Goal: Use online tool/utility: Utilize a website feature to perform a specific function

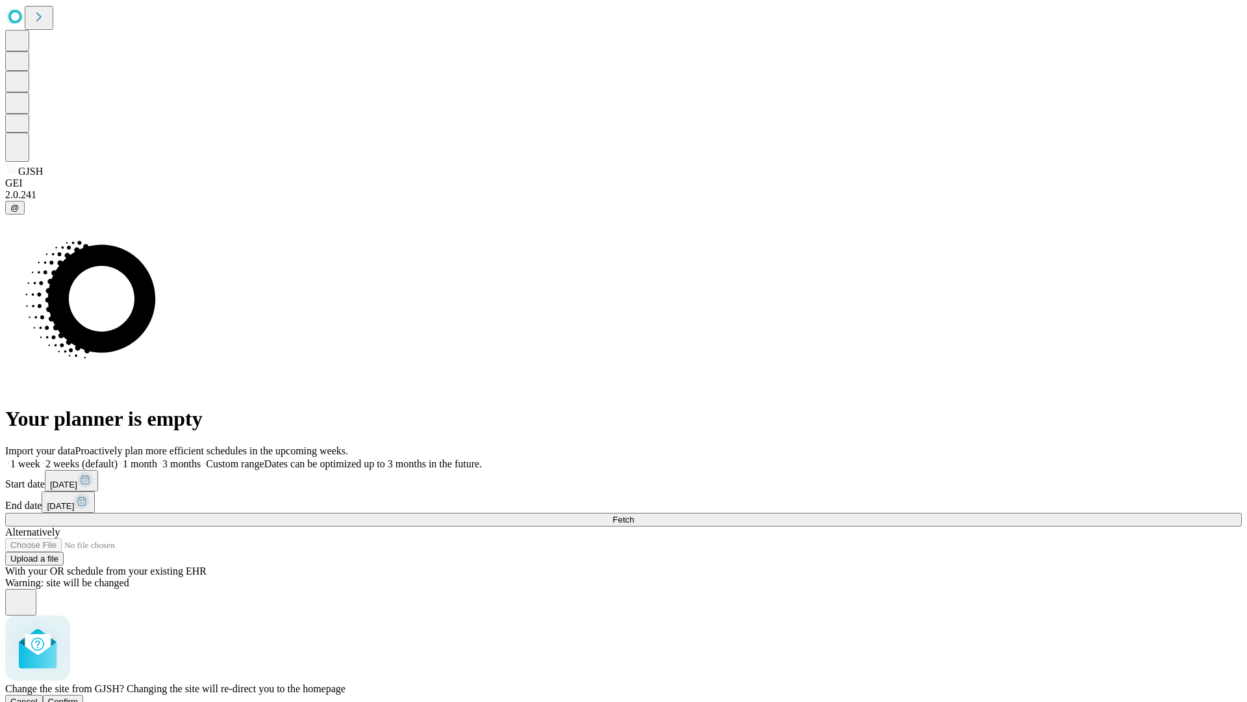
click at [79, 697] on span "Confirm" at bounding box center [63, 702] width 31 height 10
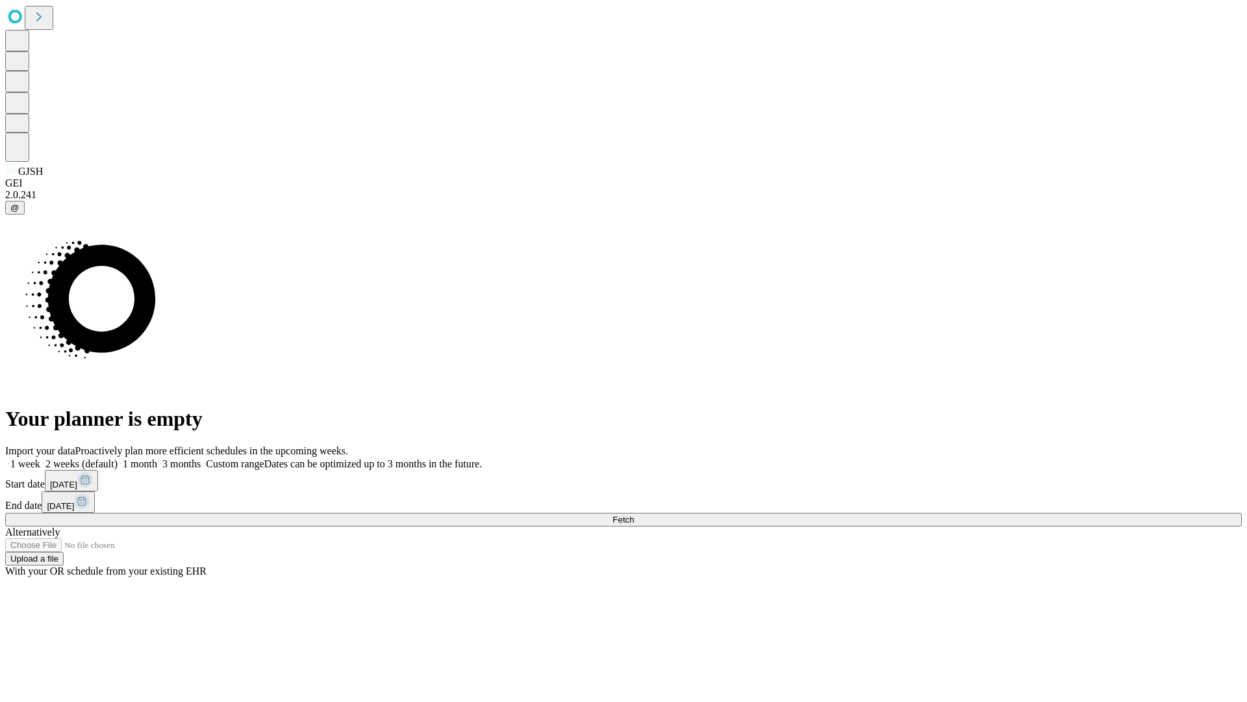
click at [40, 458] on label "1 week" at bounding box center [22, 463] width 35 height 11
click at [634, 515] on span "Fetch" at bounding box center [623, 520] width 21 height 10
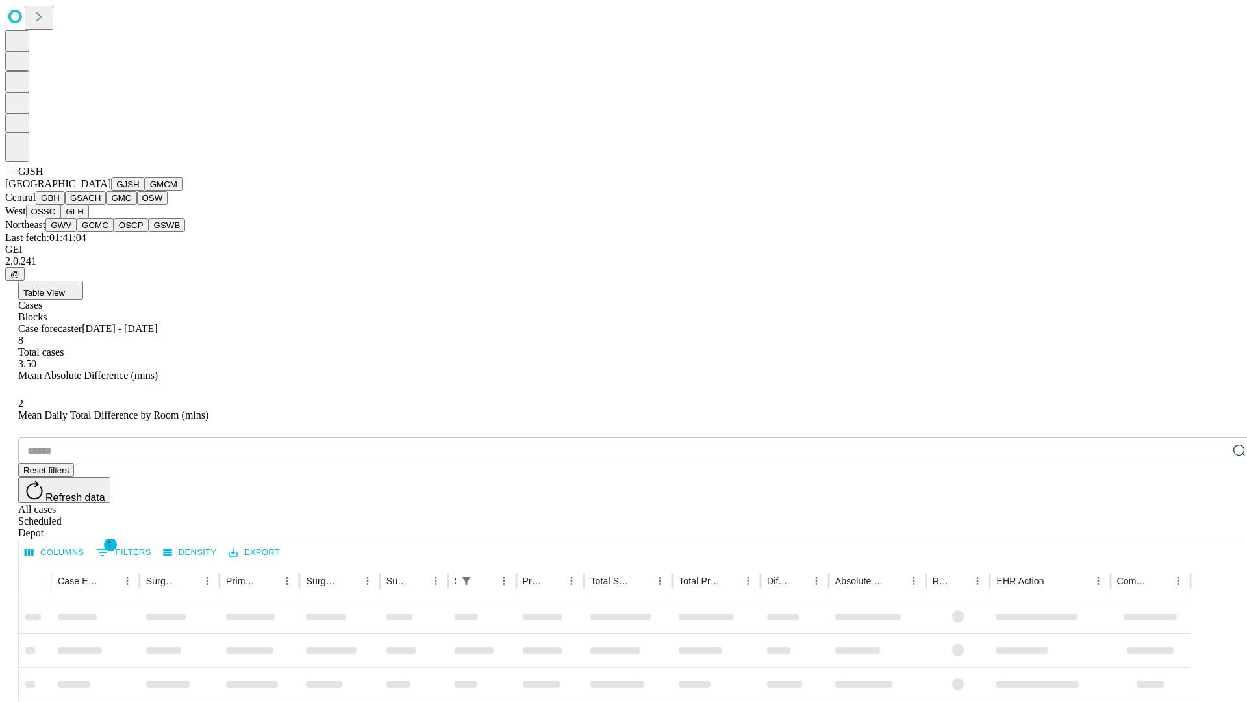
click at [145, 191] on button "GMCM" at bounding box center [164, 184] width 38 height 14
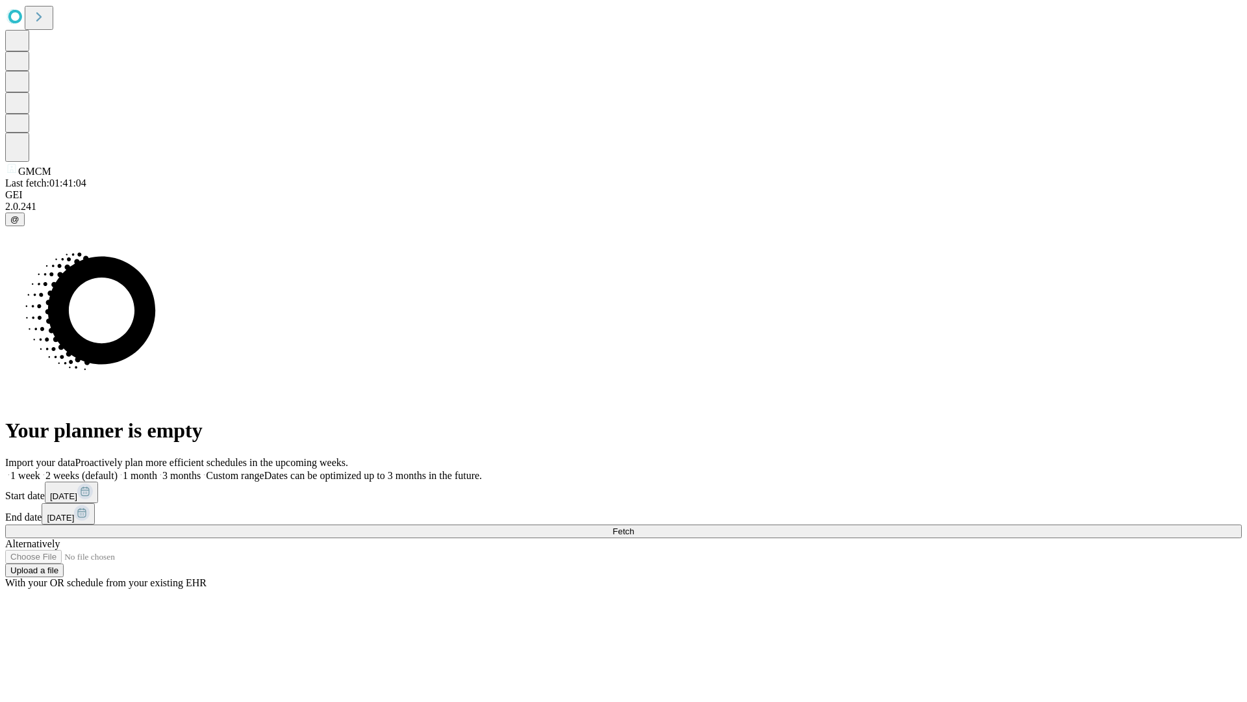
click at [40, 470] on label "1 week" at bounding box center [22, 475] width 35 height 11
click at [634, 526] on span "Fetch" at bounding box center [623, 531] width 21 height 10
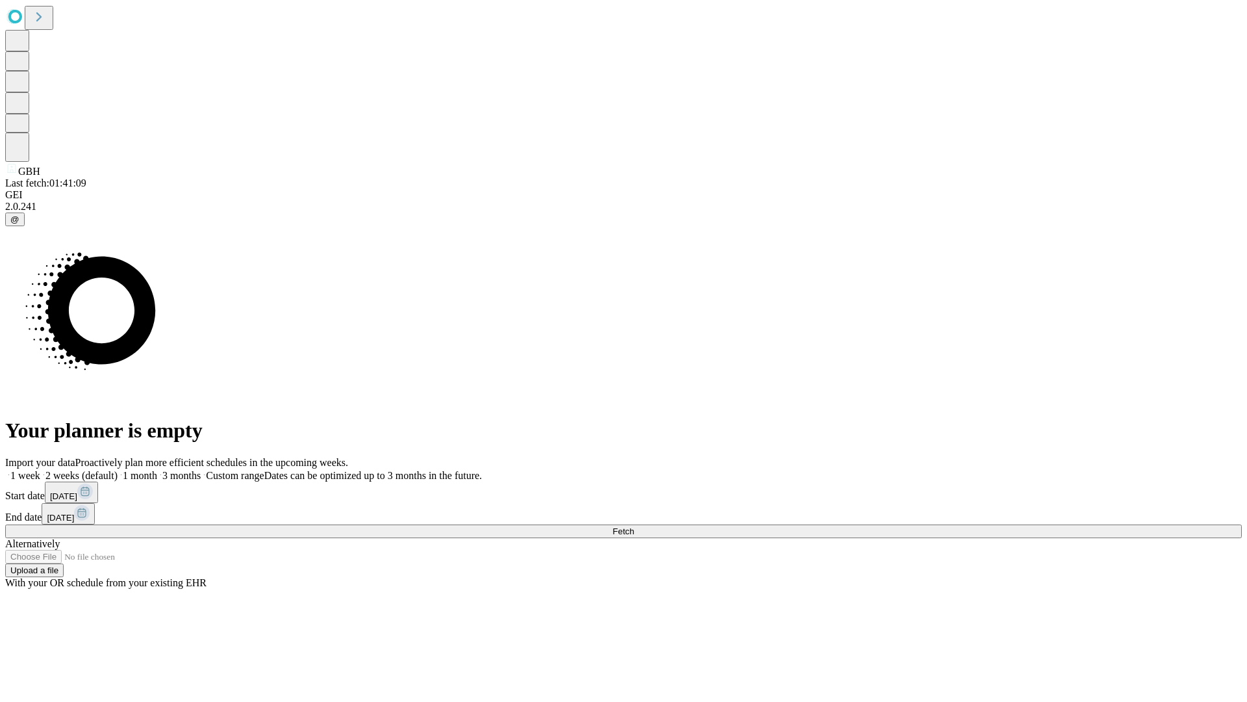
click at [40, 470] on label "1 week" at bounding box center [22, 475] width 35 height 11
click at [634, 526] on span "Fetch" at bounding box center [623, 531] width 21 height 10
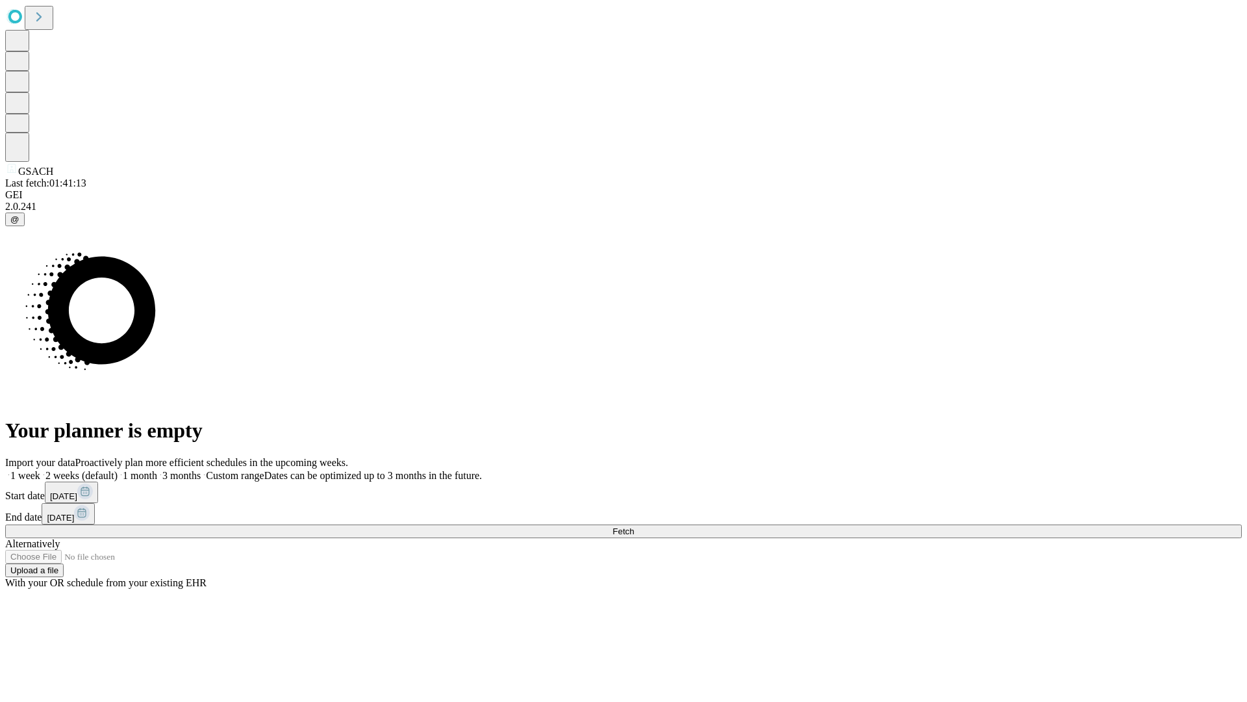
click at [634, 526] on span "Fetch" at bounding box center [623, 531] width 21 height 10
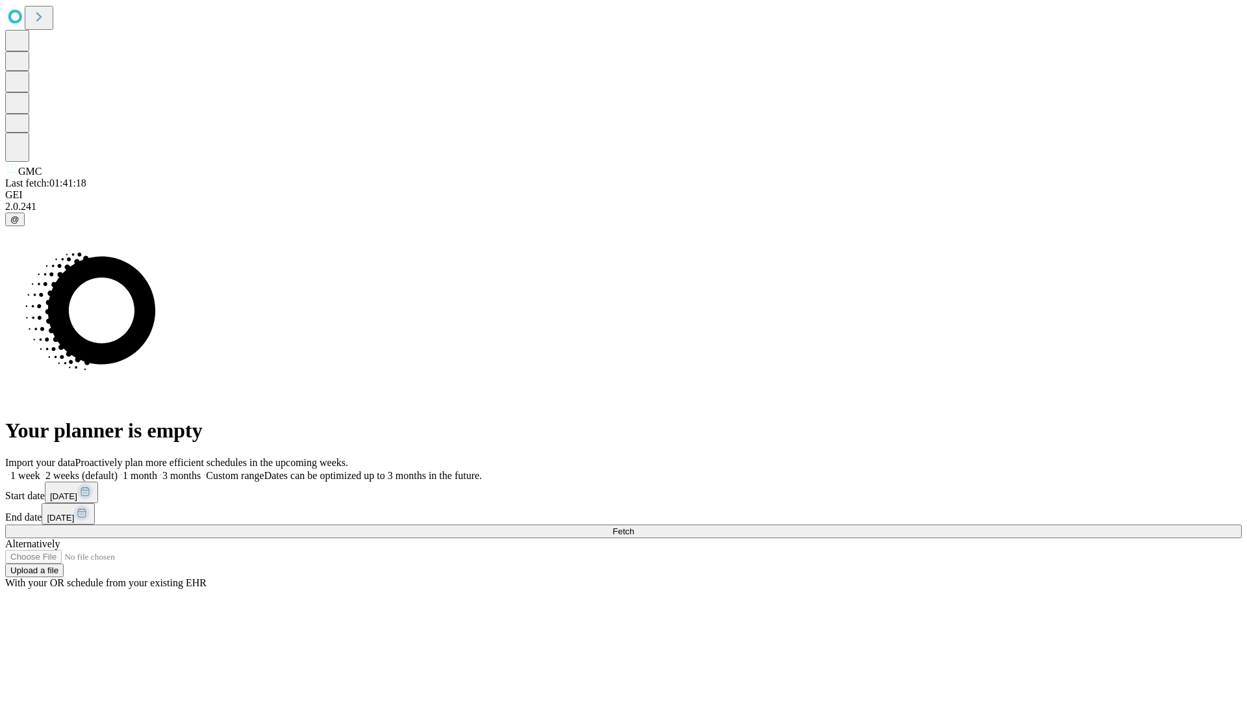
click at [40, 470] on label "1 week" at bounding box center [22, 475] width 35 height 11
click at [634, 526] on span "Fetch" at bounding box center [623, 531] width 21 height 10
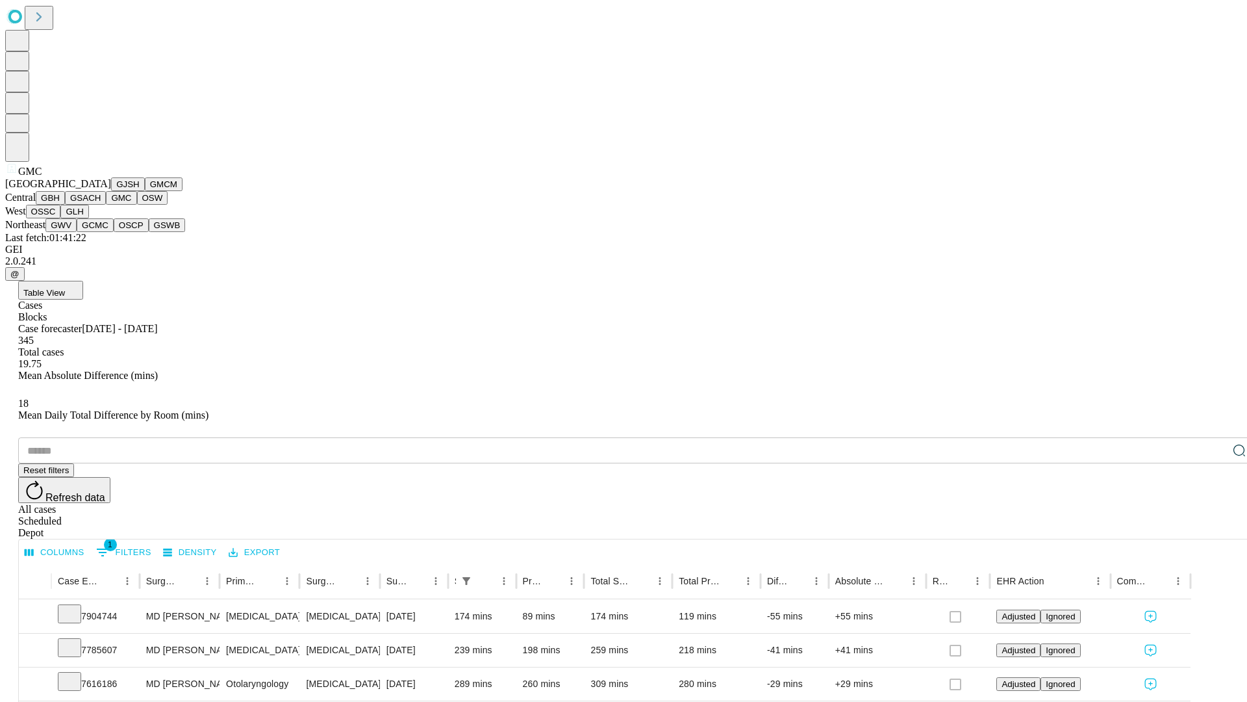
click at [137, 205] on button "OSW" at bounding box center [152, 198] width 31 height 14
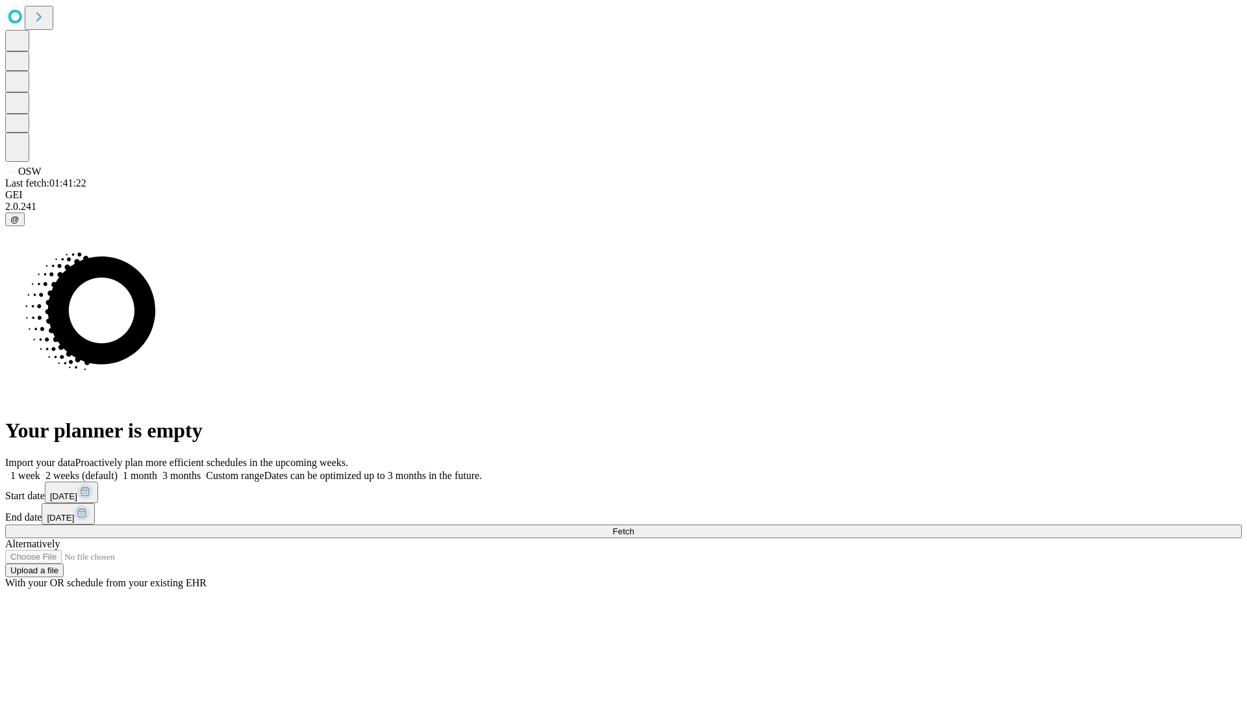
click at [634, 526] on span "Fetch" at bounding box center [623, 531] width 21 height 10
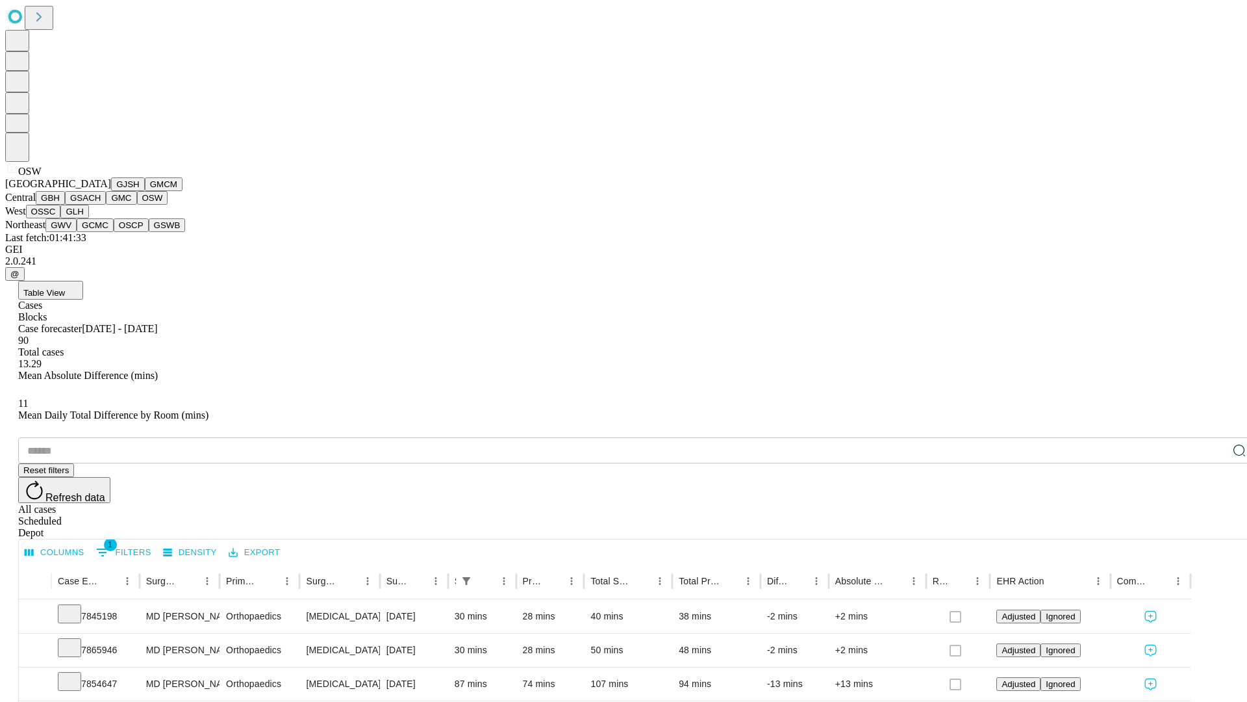
click at [61, 218] on button "OSSC" at bounding box center [43, 212] width 35 height 14
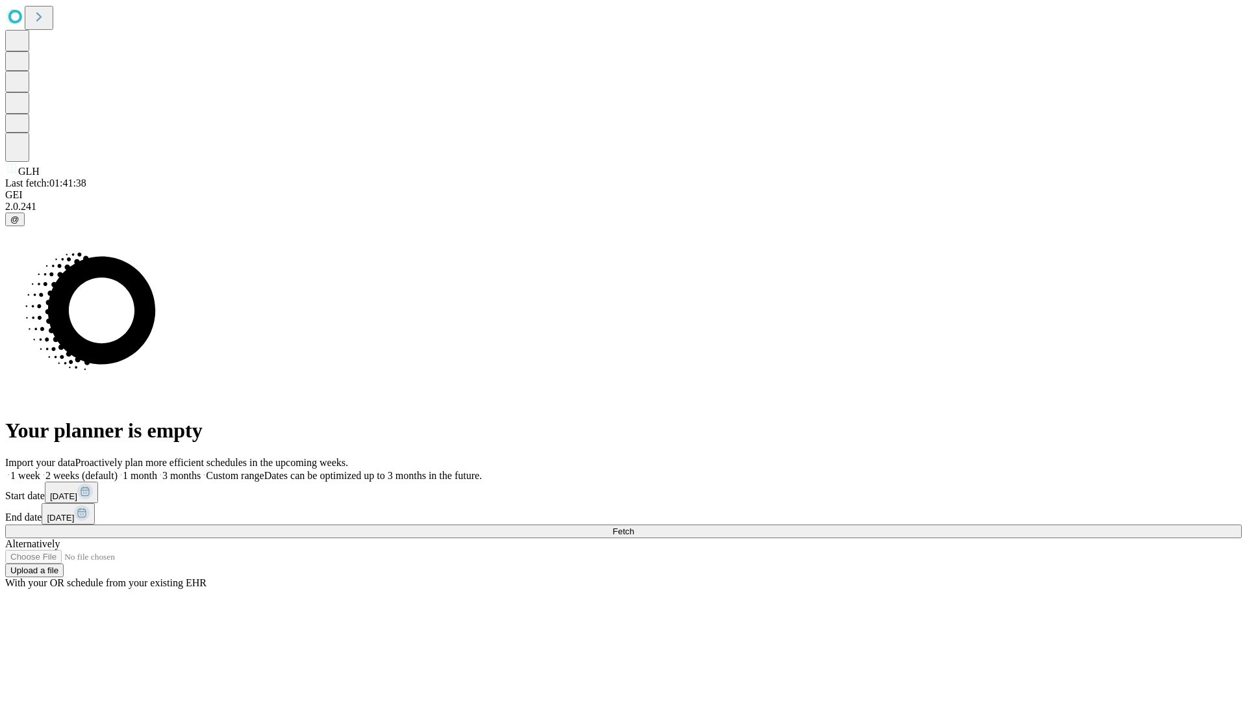
click at [40, 470] on label "1 week" at bounding box center [22, 475] width 35 height 11
click at [634, 526] on span "Fetch" at bounding box center [623, 531] width 21 height 10
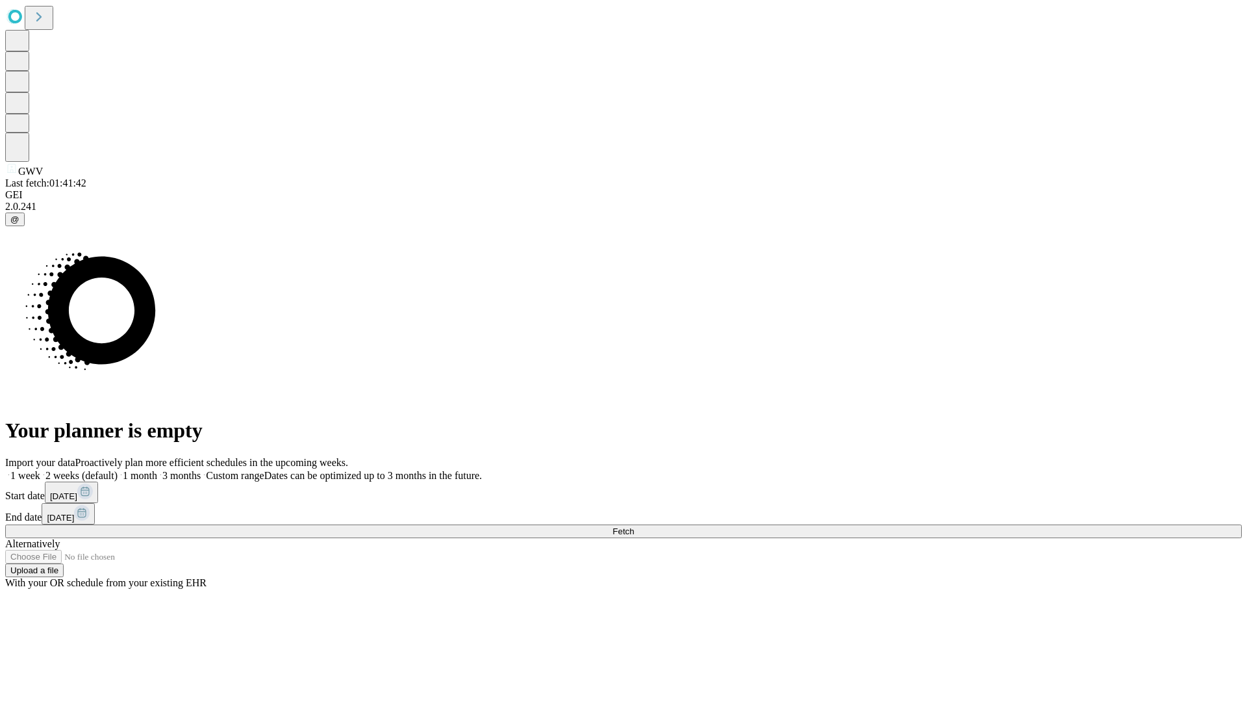
click at [40, 470] on label "1 week" at bounding box center [22, 475] width 35 height 11
click at [634, 526] on span "Fetch" at bounding box center [623, 531] width 21 height 10
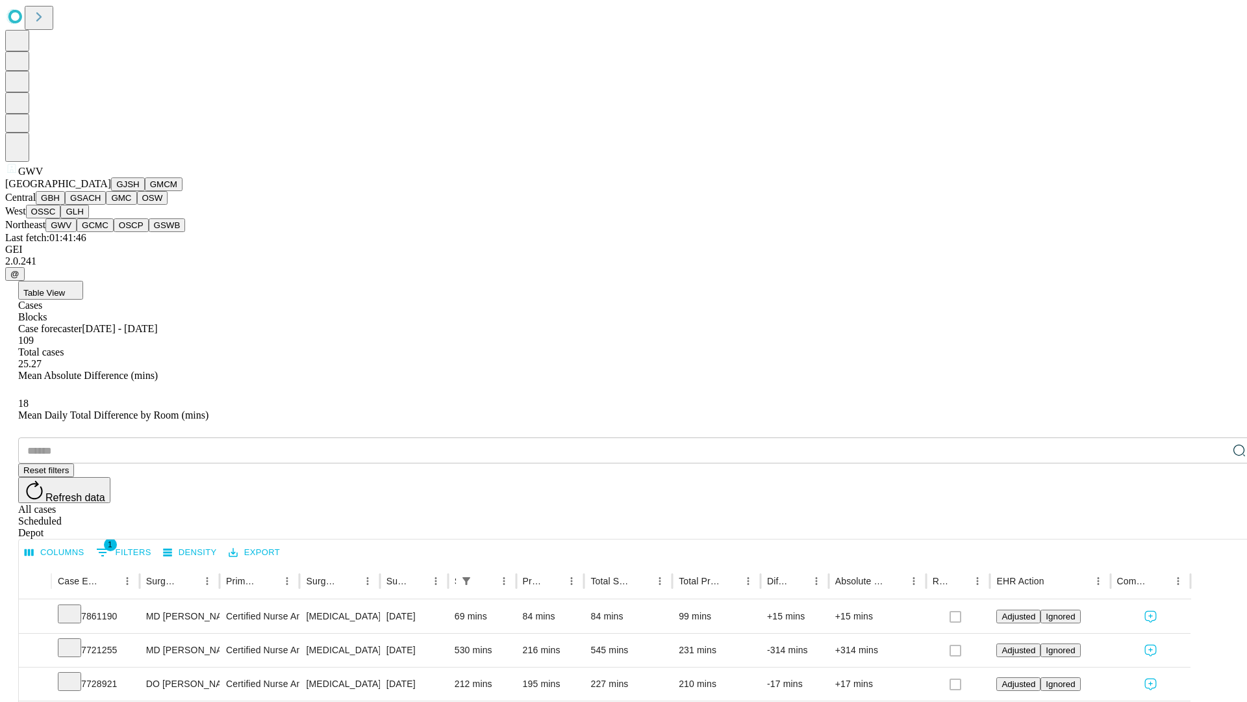
click at [101, 232] on button "GCMC" at bounding box center [95, 225] width 37 height 14
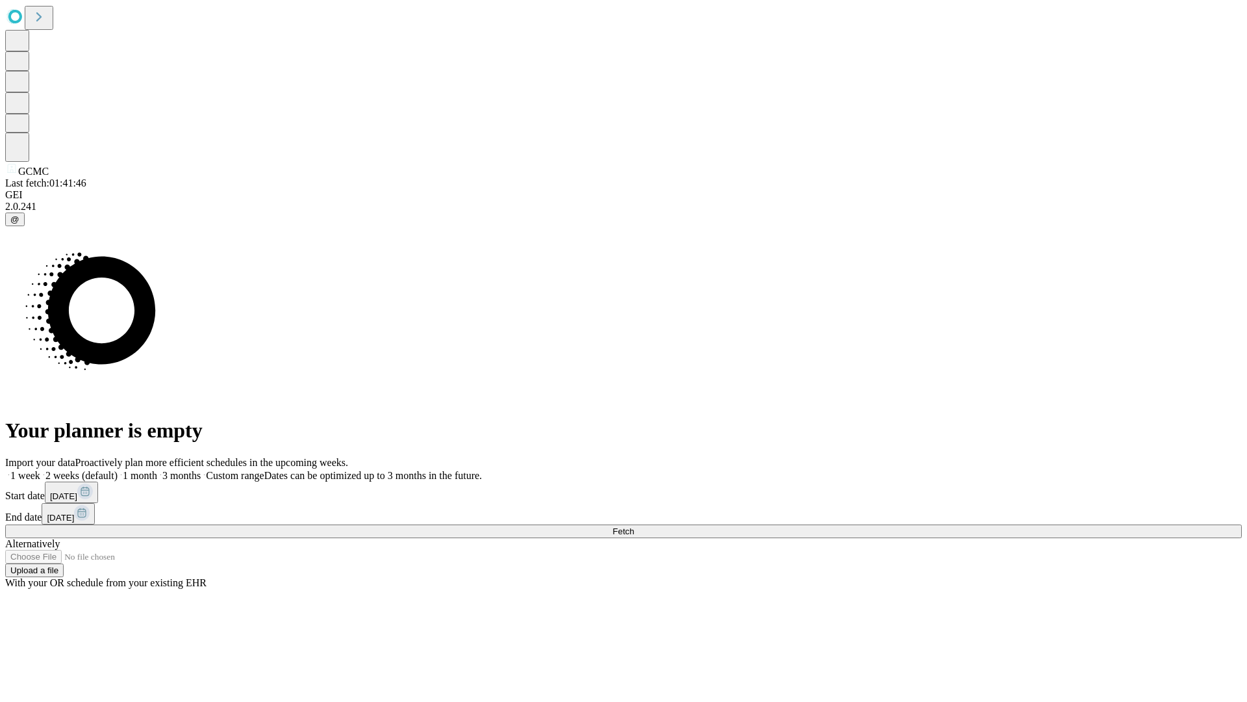
click at [40, 470] on label "1 week" at bounding box center [22, 475] width 35 height 11
click at [634, 526] on span "Fetch" at bounding box center [623, 531] width 21 height 10
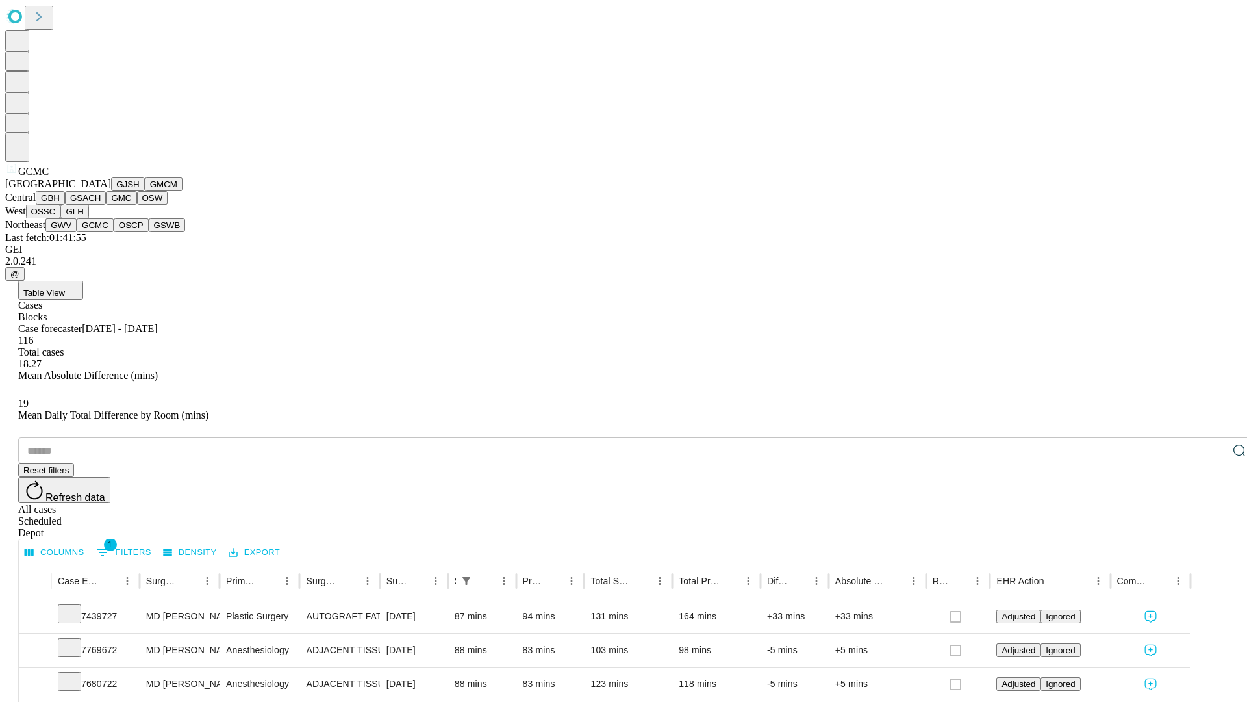
click at [114, 232] on button "OSCP" at bounding box center [131, 225] width 35 height 14
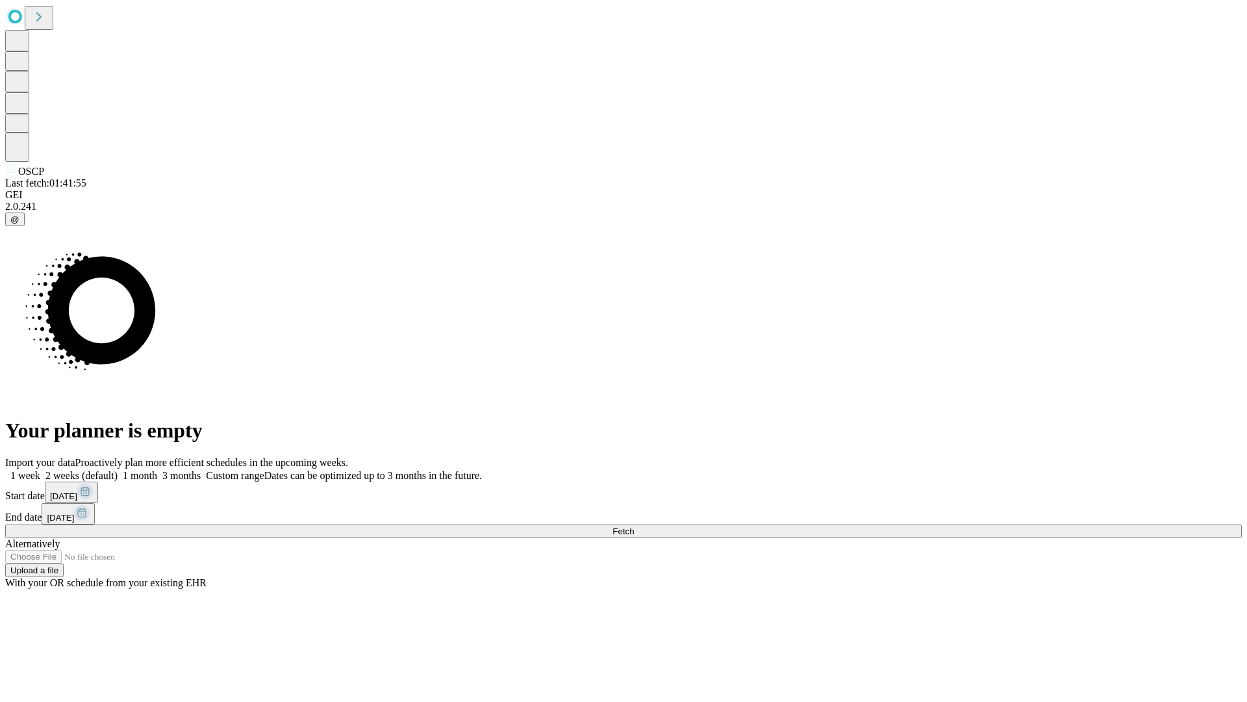
click at [40, 470] on label "1 week" at bounding box center [22, 475] width 35 height 11
click at [634, 526] on span "Fetch" at bounding box center [623, 531] width 21 height 10
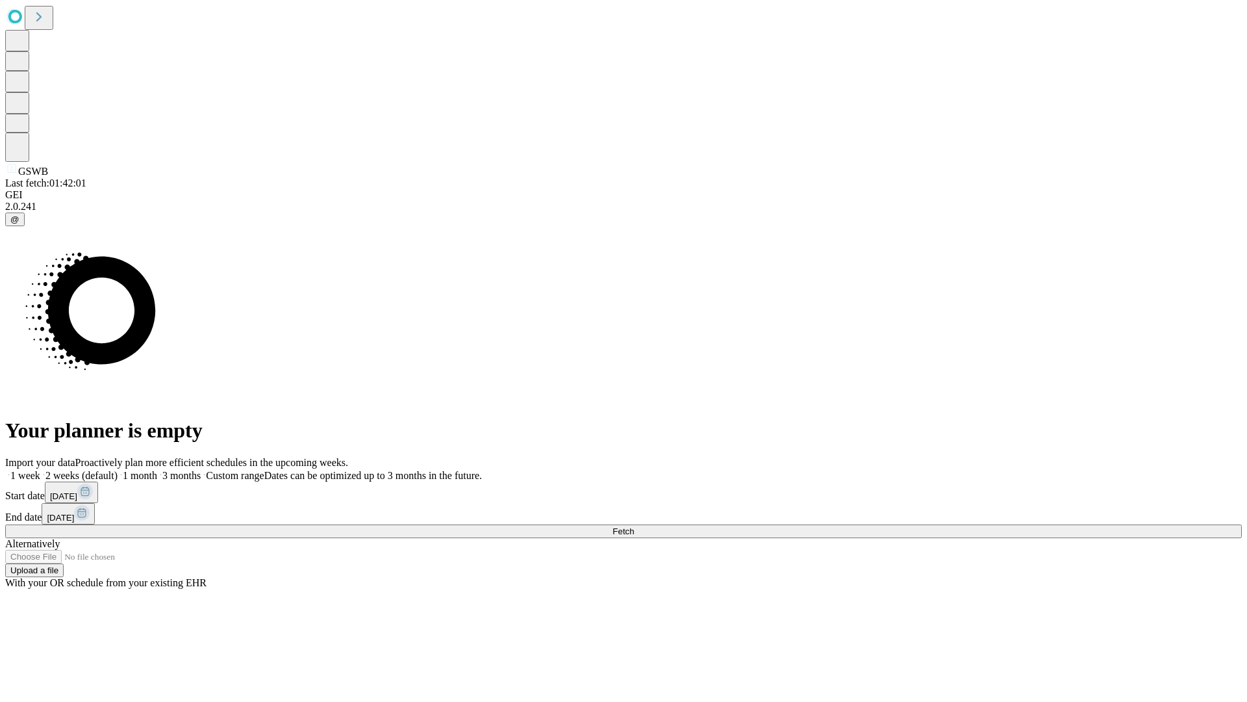
click at [40, 470] on label "1 week" at bounding box center [22, 475] width 35 height 11
click at [634, 526] on span "Fetch" at bounding box center [623, 531] width 21 height 10
